Goal: Task Accomplishment & Management: Manage account settings

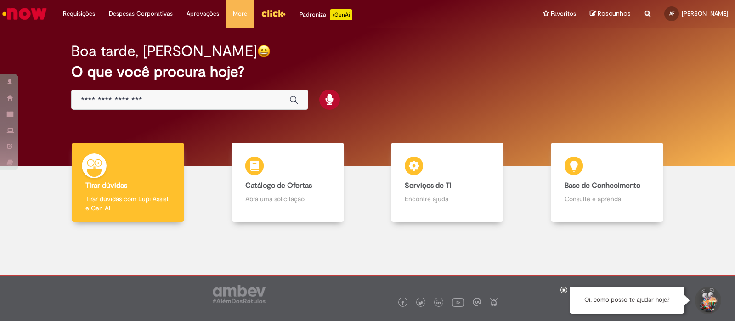
click at [23, 12] on img "Ir para a Homepage" at bounding box center [24, 14] width 47 height 18
click at [76, 16] on li "Requisições Exibir Todas as Solicitações" at bounding box center [79, 14] width 46 height 28
click at [80, 35] on link "Exibir Todas as Solicitações" at bounding box center [106, 37] width 101 height 10
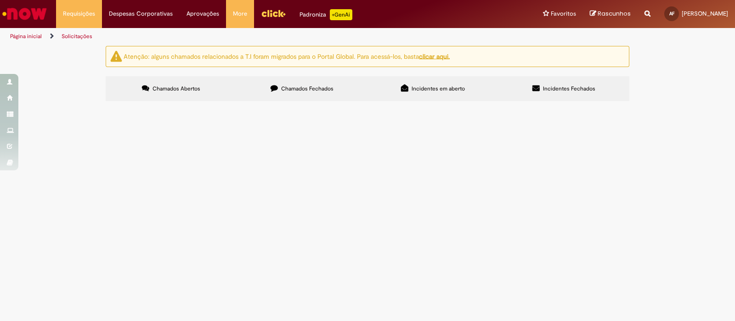
click at [17, 22] on img "Ir para a Homepage" at bounding box center [24, 14] width 47 height 18
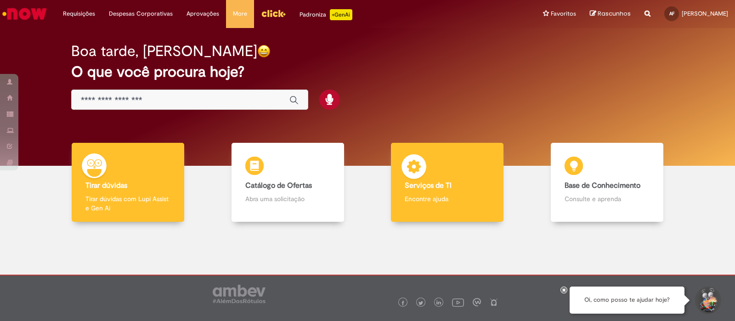
click at [429, 213] on div "Serviços de TI Serviços de TI Encontre ajuda" at bounding box center [447, 182] width 112 height 79
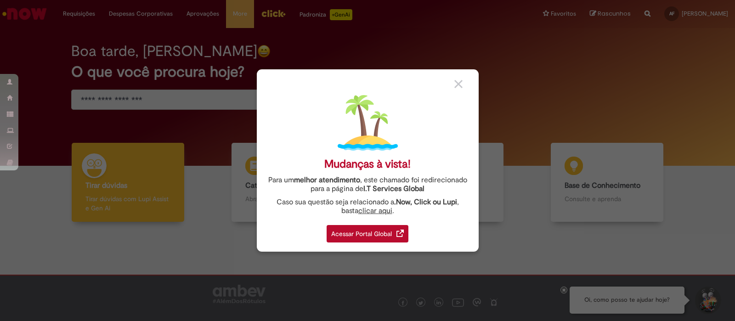
click at [374, 230] on div "Acessar Portal Global" at bounding box center [367, 233] width 82 height 17
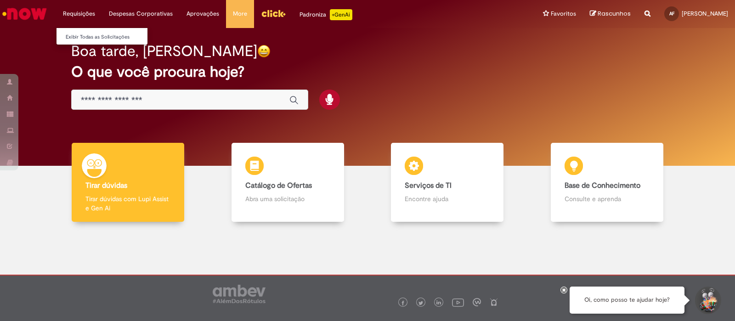
click at [76, 15] on li "Requisições Exibir Todas as Solicitações" at bounding box center [79, 14] width 46 height 28
click at [83, 35] on link "Exibir Todas as Solicitações" at bounding box center [106, 37] width 101 height 10
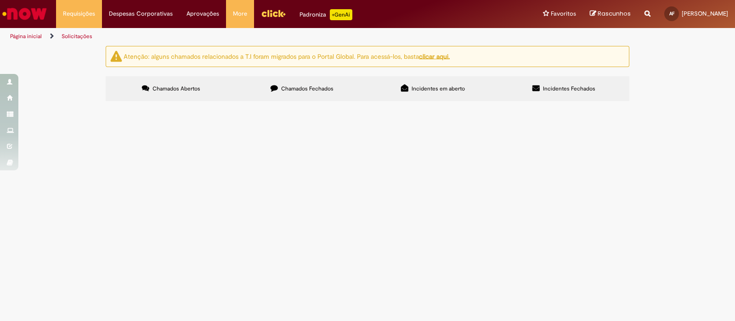
click at [300, 91] on span "Chamados Fechados" at bounding box center [307, 88] width 52 height 7
click at [194, 86] on span "Chamados Abertos" at bounding box center [176, 88] width 48 height 7
click at [440, 92] on span "Incidentes em aberto" at bounding box center [437, 88] width 53 height 7
click at [553, 93] on label "Incidentes Fechados" at bounding box center [563, 88] width 131 height 25
